Goal: Task Accomplishment & Management: Manage account settings

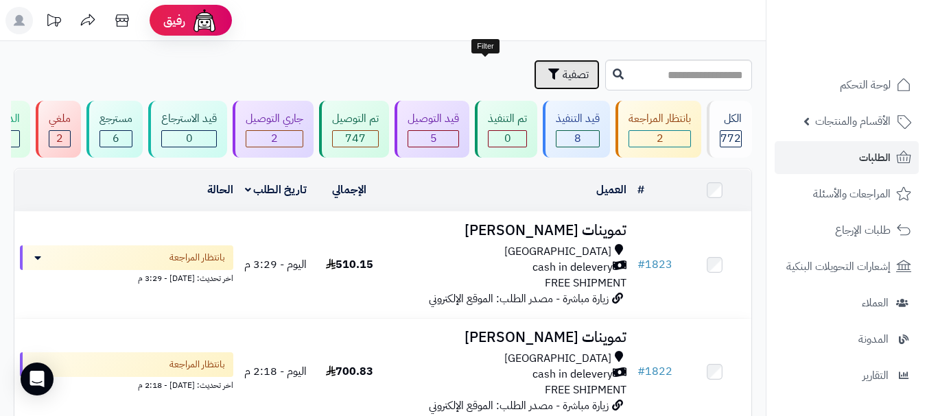
click at [548, 72] on icon "button" at bounding box center [553, 74] width 11 height 11
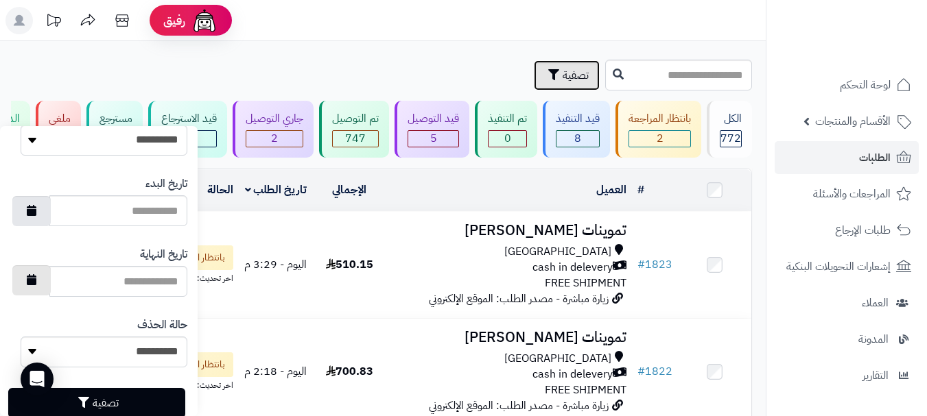
scroll to position [774, 0]
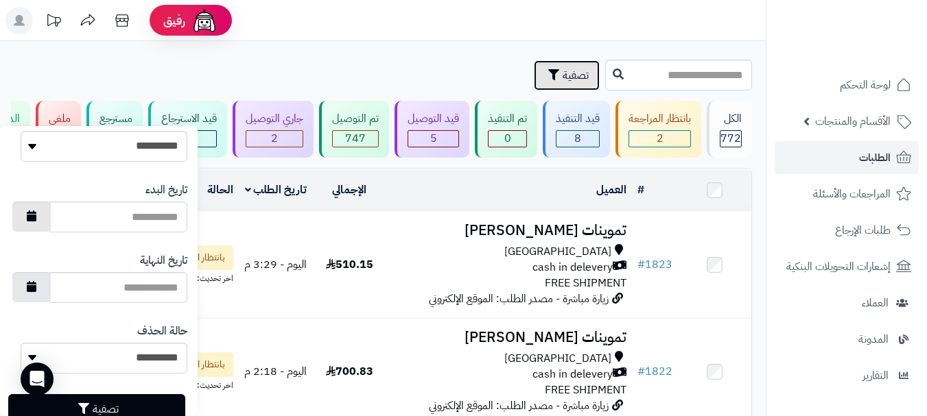
click at [43, 222] on button "button" at bounding box center [31, 217] width 38 height 30
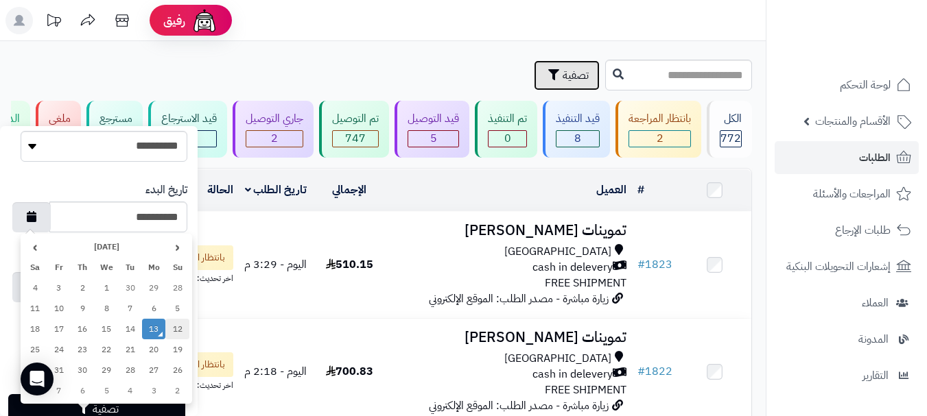
click at [172, 326] on td "12" at bounding box center [177, 329] width 24 height 21
type input "**********"
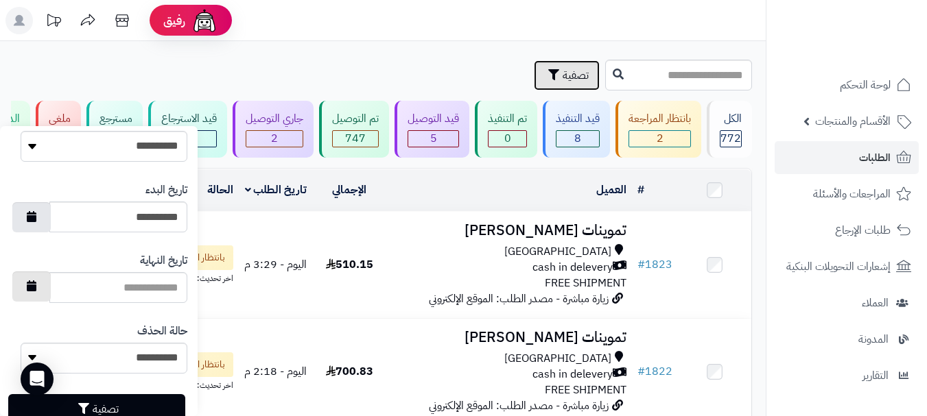
click at [36, 289] on icon "button" at bounding box center [32, 286] width 10 height 11
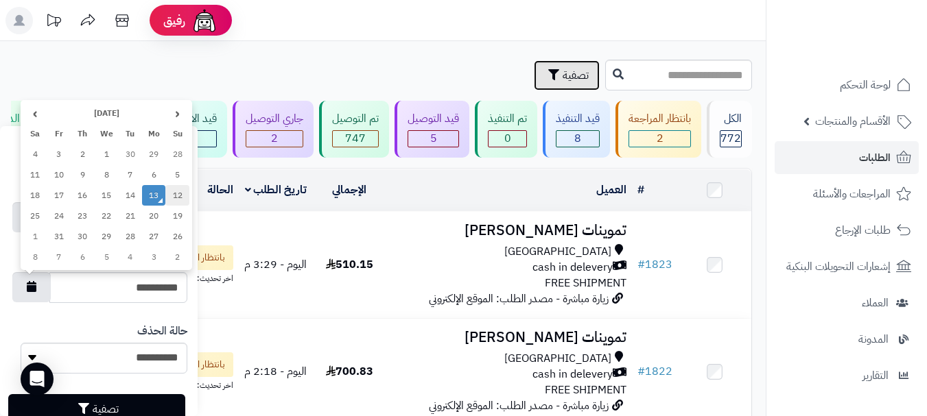
click at [182, 195] on td "12" at bounding box center [177, 195] width 24 height 21
type input "**********"
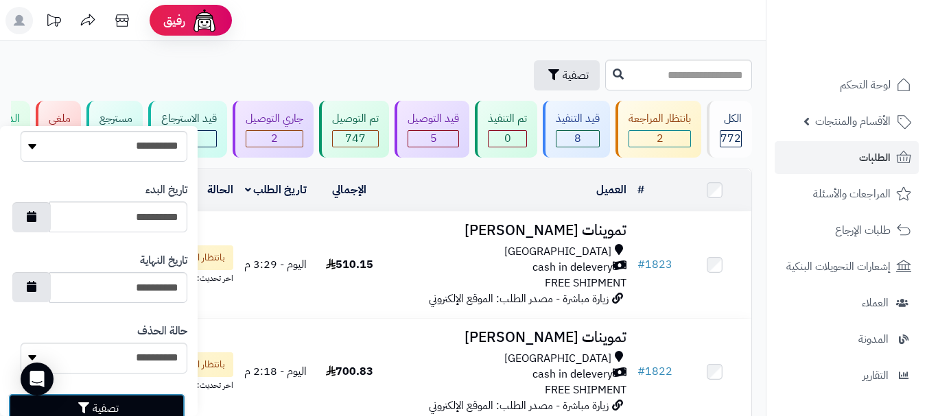
click at [119, 416] on button "تصفية" at bounding box center [96, 409] width 177 height 30
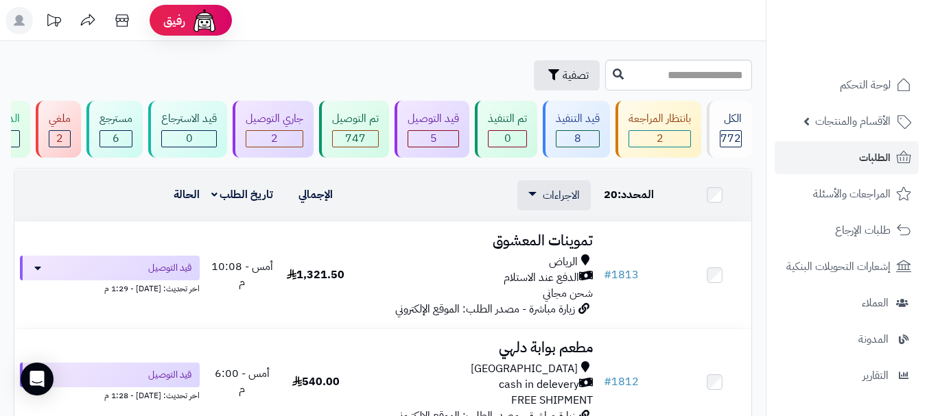
click at [562, 75] on span "تصفية" at bounding box center [575, 75] width 26 height 16
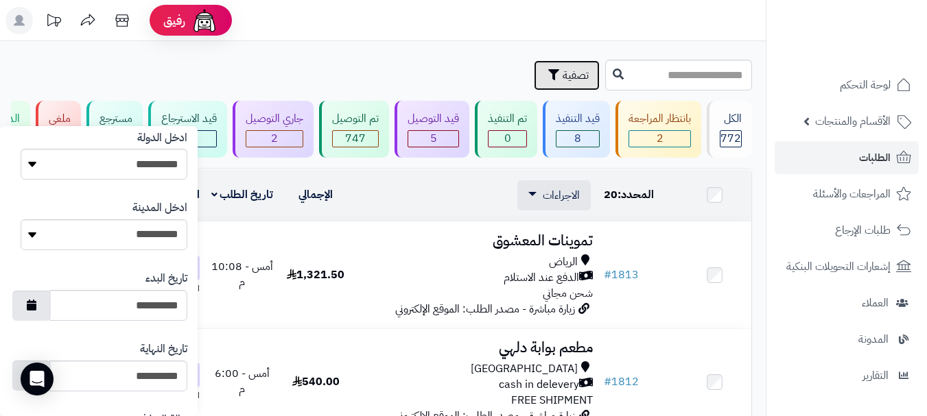
scroll to position [815, 0]
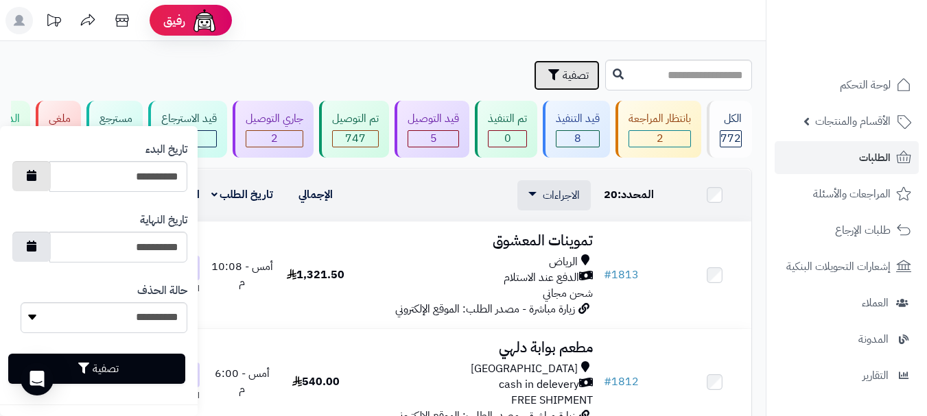
click at [46, 187] on button "button" at bounding box center [31, 176] width 38 height 30
click at [431, 205] on div "الاجراءات طباعة قائمة الشحن طباعة فواتير الطلبات طباعة بوليصة الشحن تصدير الى م…" at bounding box center [475, 195] width 235 height 30
click at [82, 78] on div "تصفية" at bounding box center [308, 75] width 588 height 30
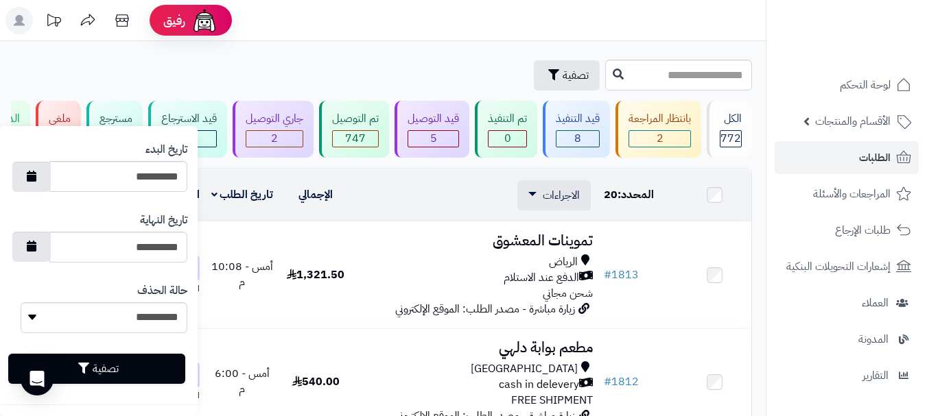
click at [167, 74] on div "تصفية" at bounding box center [308, 75] width 588 height 30
drag, startPoint x: 167, startPoint y: 74, endPoint x: 400, endPoint y: 93, distance: 233.2
click at [186, 76] on div "تصفية" at bounding box center [308, 75] width 588 height 30
click at [367, 60] on div "تصفية" at bounding box center [308, 75] width 588 height 30
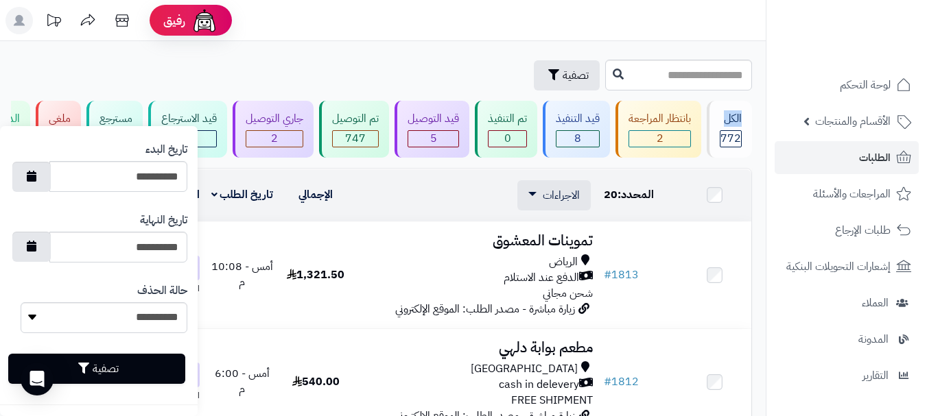
click at [367, 60] on div "تصفية" at bounding box center [308, 75] width 588 height 30
click at [370, 60] on div "تصفية" at bounding box center [308, 75] width 588 height 30
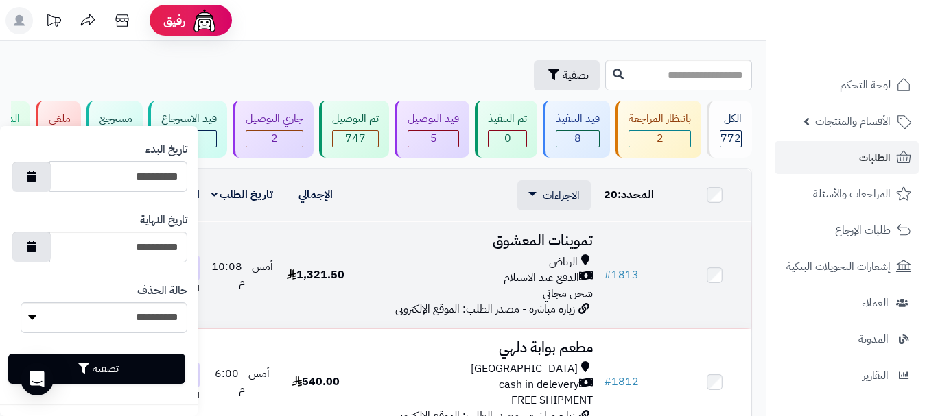
click at [425, 237] on td "تموينات المعشوق الرياض الدفع عند الاستلام شحن مجاني زيارة مباشرة - مصدر الطلب: …" at bounding box center [476, 275] width 246 height 106
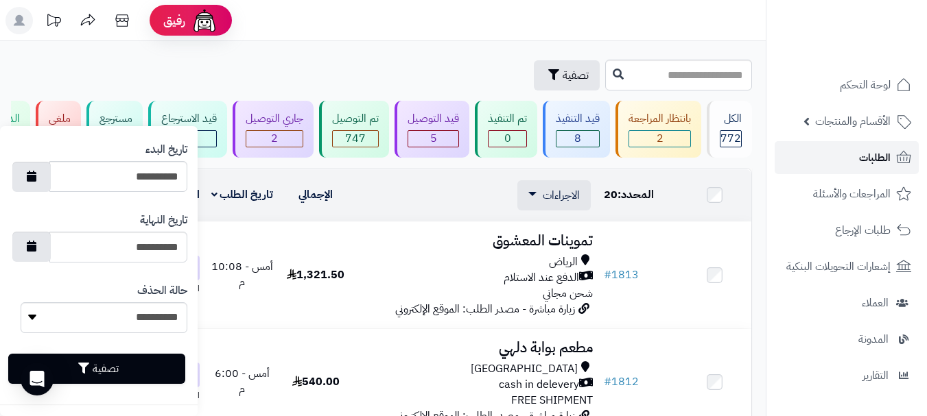
click at [868, 143] on link "الطلبات" at bounding box center [846, 157] width 144 height 33
